Goal: Register for event/course

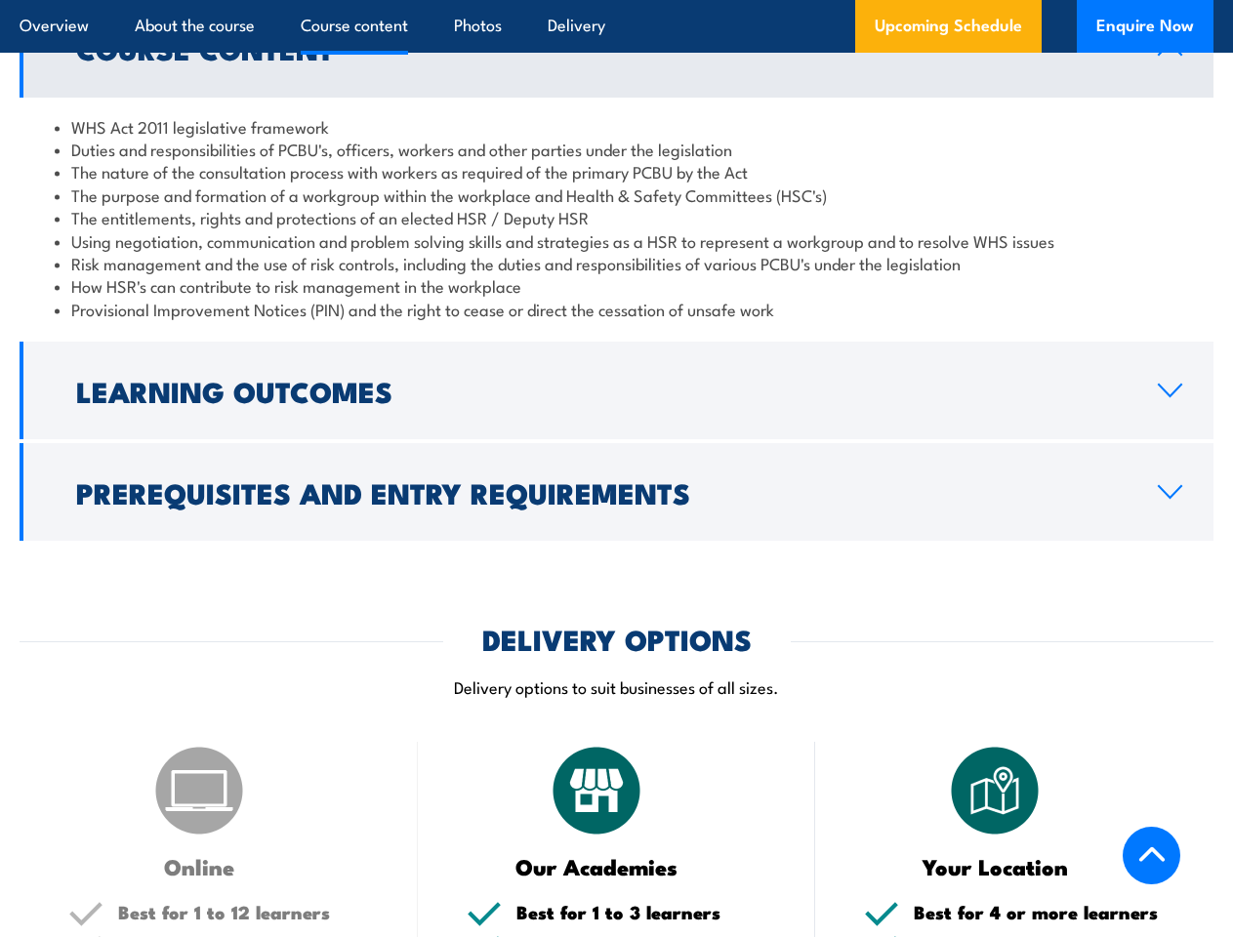
click at [616, 0] on article "Overview About the course Course content Photos Delivery Upcoming Schedule Enqu…" at bounding box center [617, 26] width 1194 height 53
click at [616, 390] on h2 "Learning Outcomes" at bounding box center [601, 390] width 1050 height 25
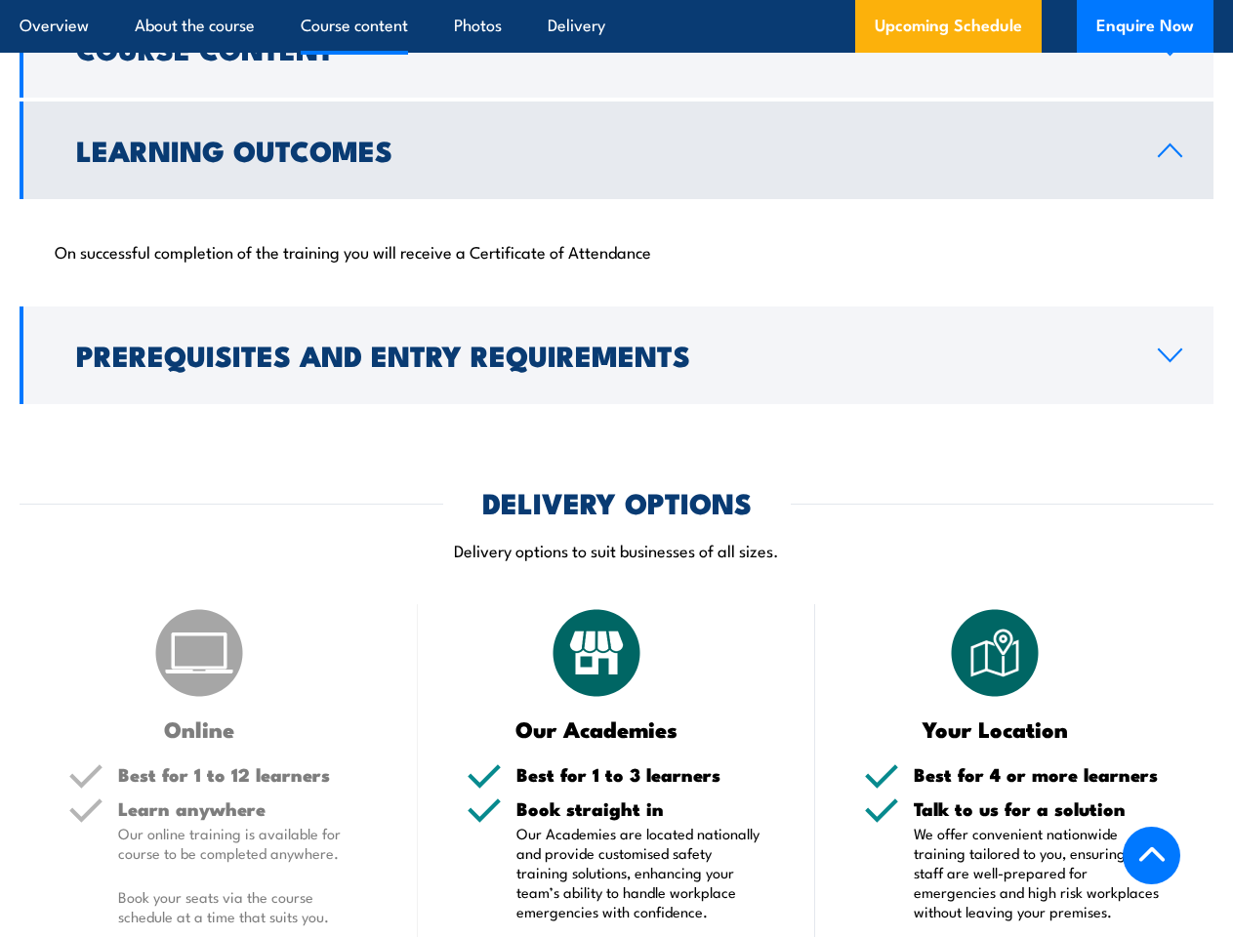
click at [616, 492] on h2 "DELIVERY OPTIONS" at bounding box center [616, 501] width 269 height 25
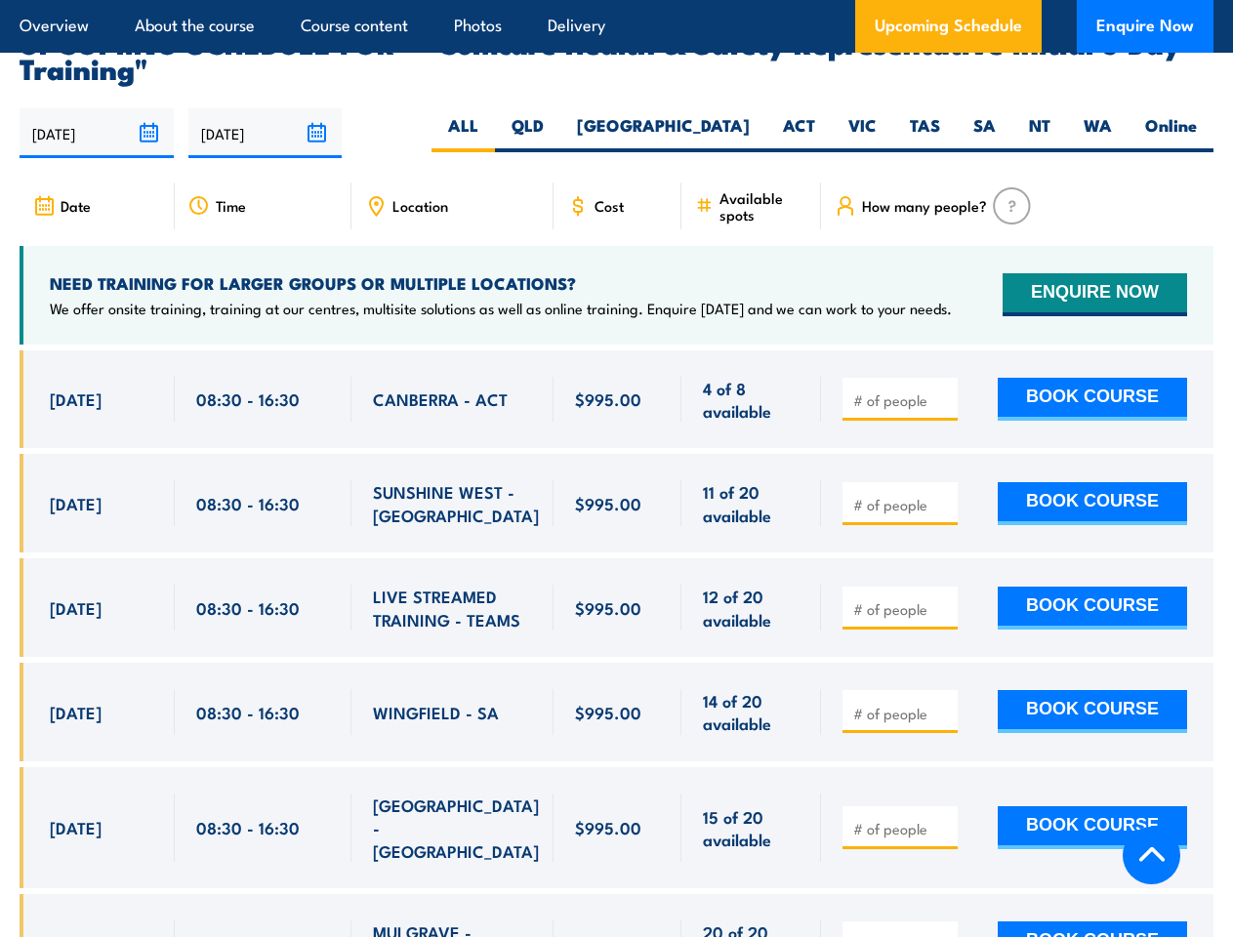
click at [616, 0] on article "Overview About the course Course content Photos Delivery Upcoming Schedule Enqu…" at bounding box center [617, 26] width 1194 height 53
click at [97, 108] on input "[DATE]" at bounding box center [97, 133] width 154 height 50
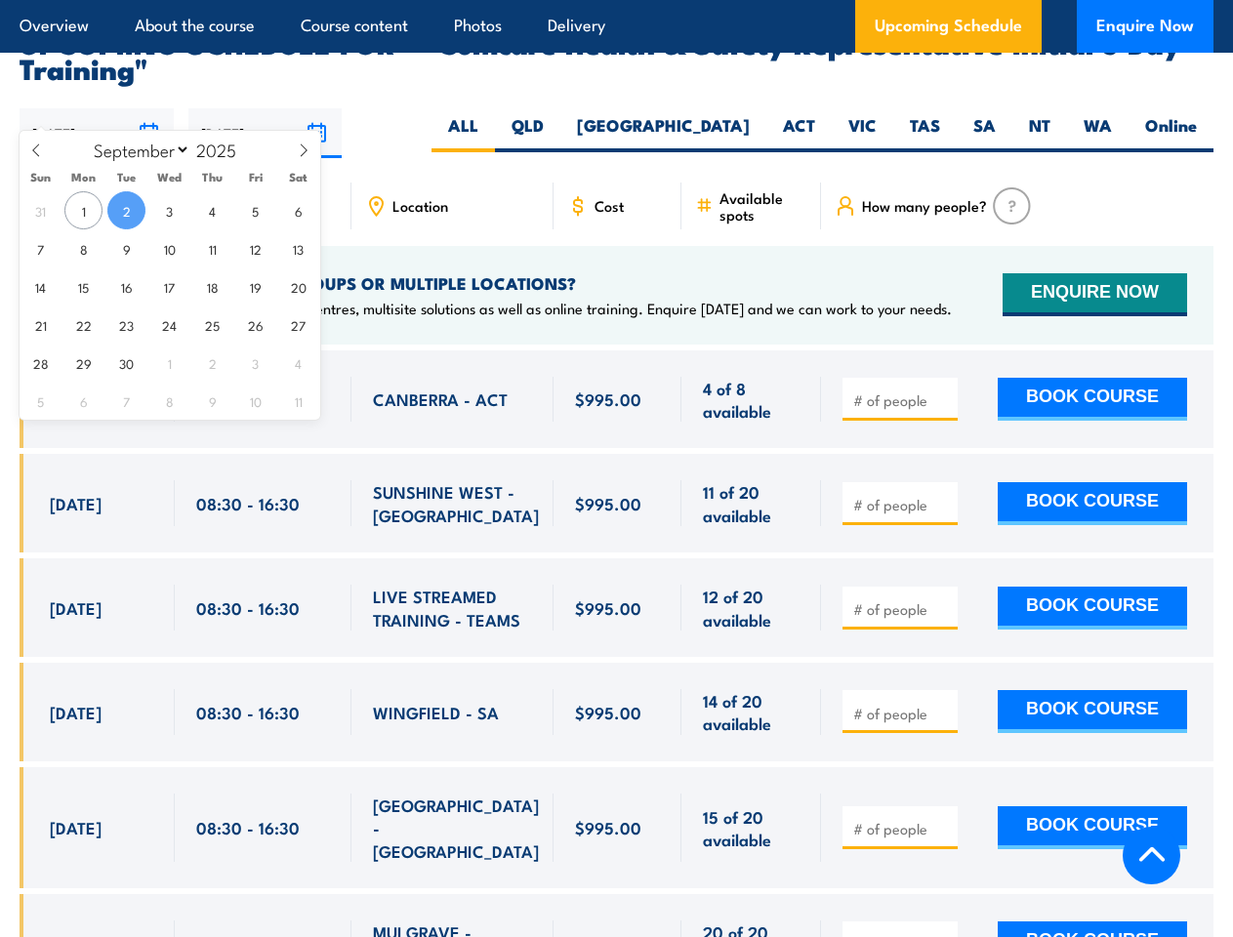
click at [265, 108] on input "[DATE]" at bounding box center [265, 133] width 154 height 50
